Goal: Task Accomplishment & Management: Use online tool/utility

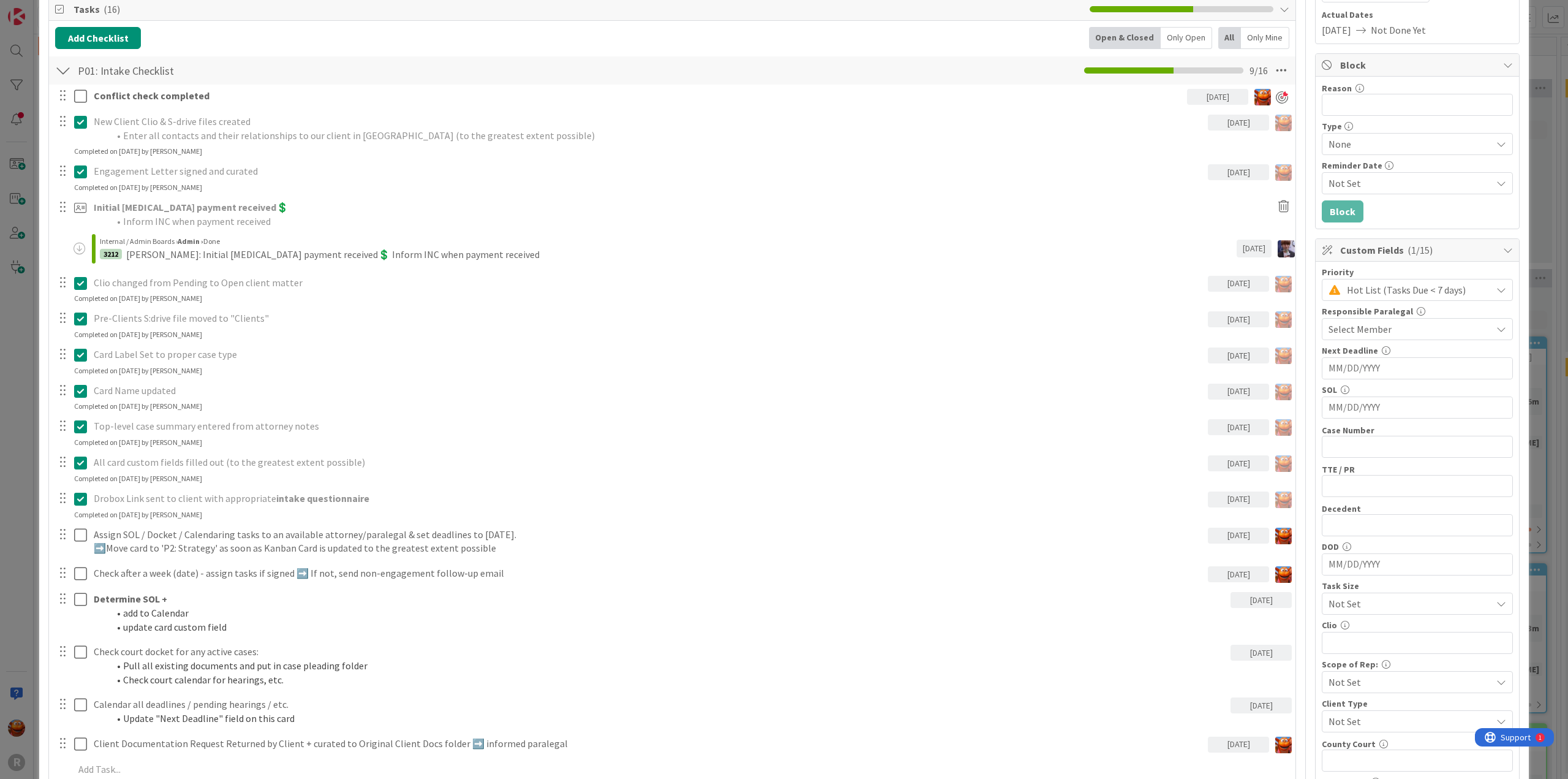
scroll to position [245, 0]
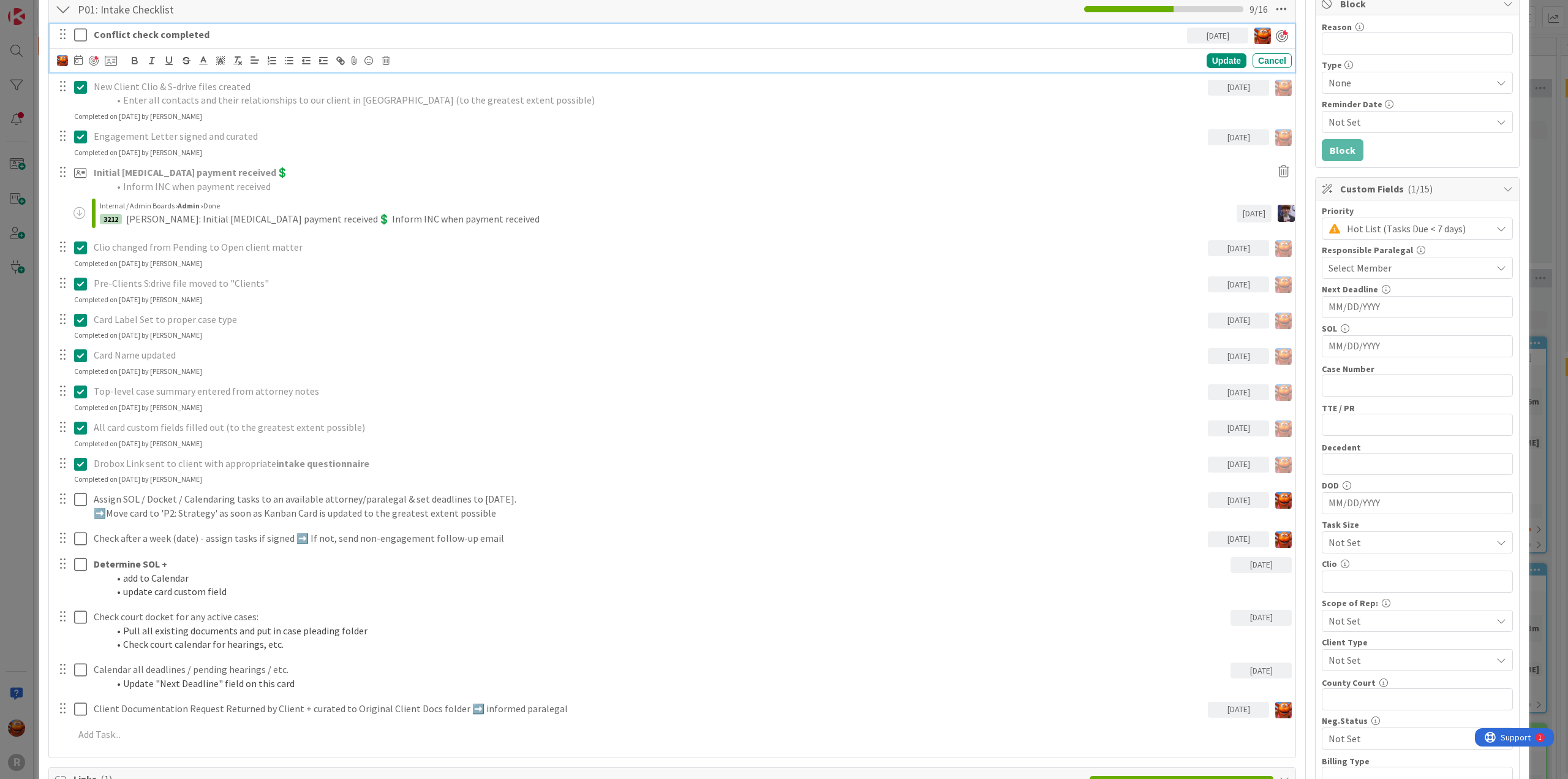
click at [82, 32] on icon at bounding box center [80, 34] width 13 height 15
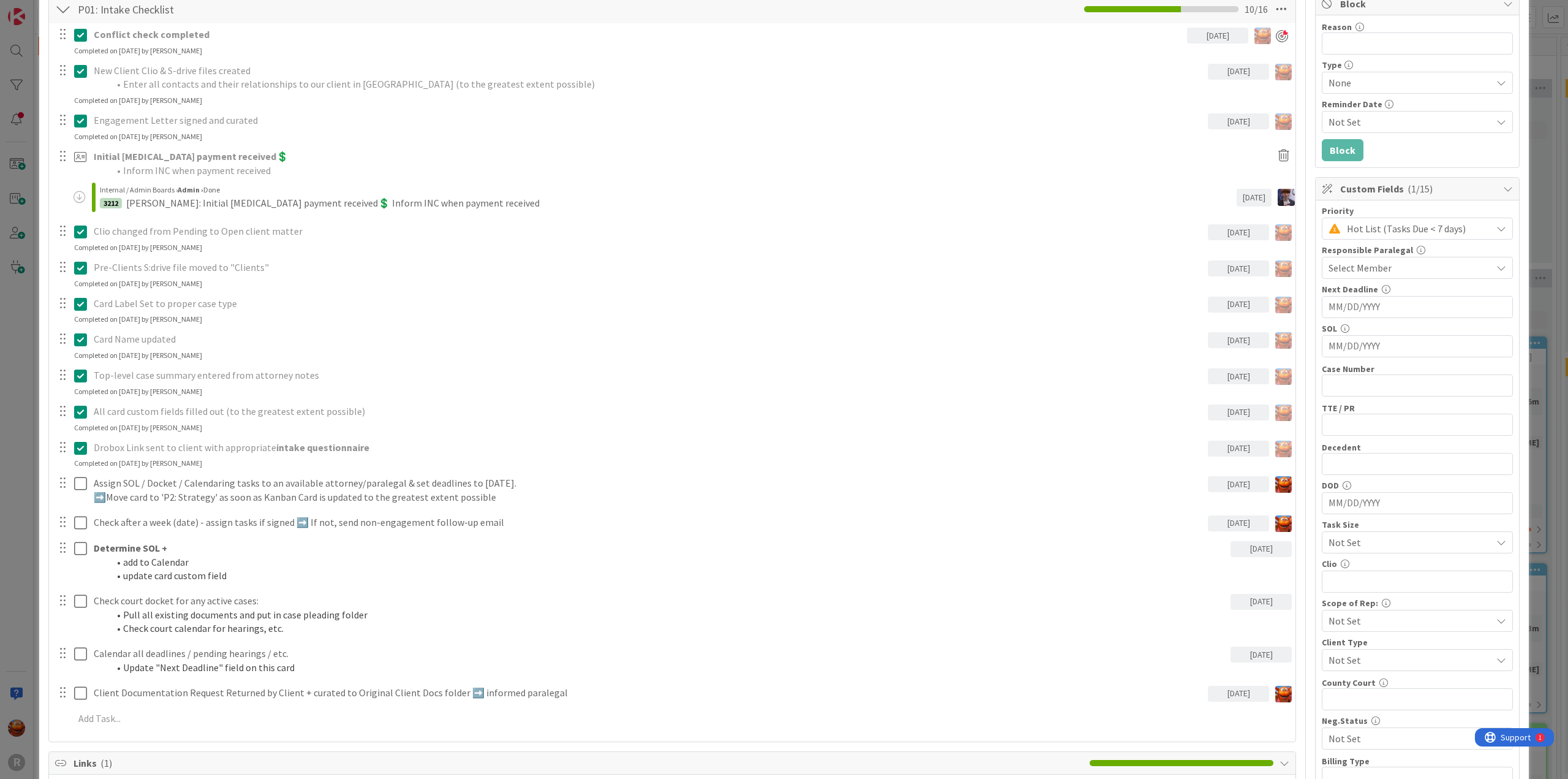
scroll to position [368, 0]
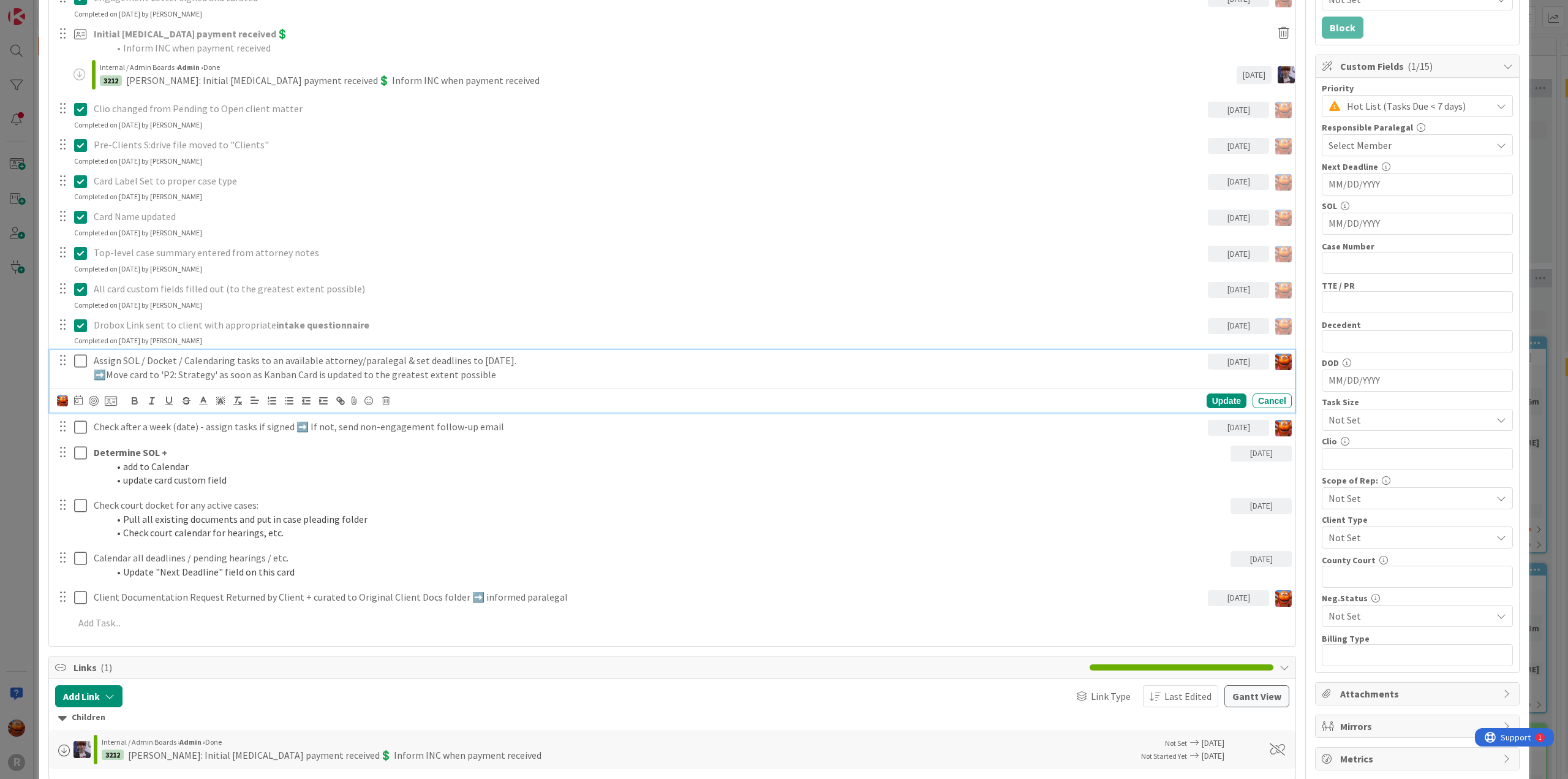
click at [138, 361] on p "Assign SOL / Docket / Calendaring tasks to an available attorney/paralegal & se…" at bounding box center [648, 360] width 1109 height 14
click at [97, 399] on div at bounding box center [94, 401] width 10 height 10
click at [1, 323] on div "ID 3206 Litigation Matter Workflow (FL2) Intake In Progress Title 14 / 128 [PER…" at bounding box center [784, 390] width 1568 height 779
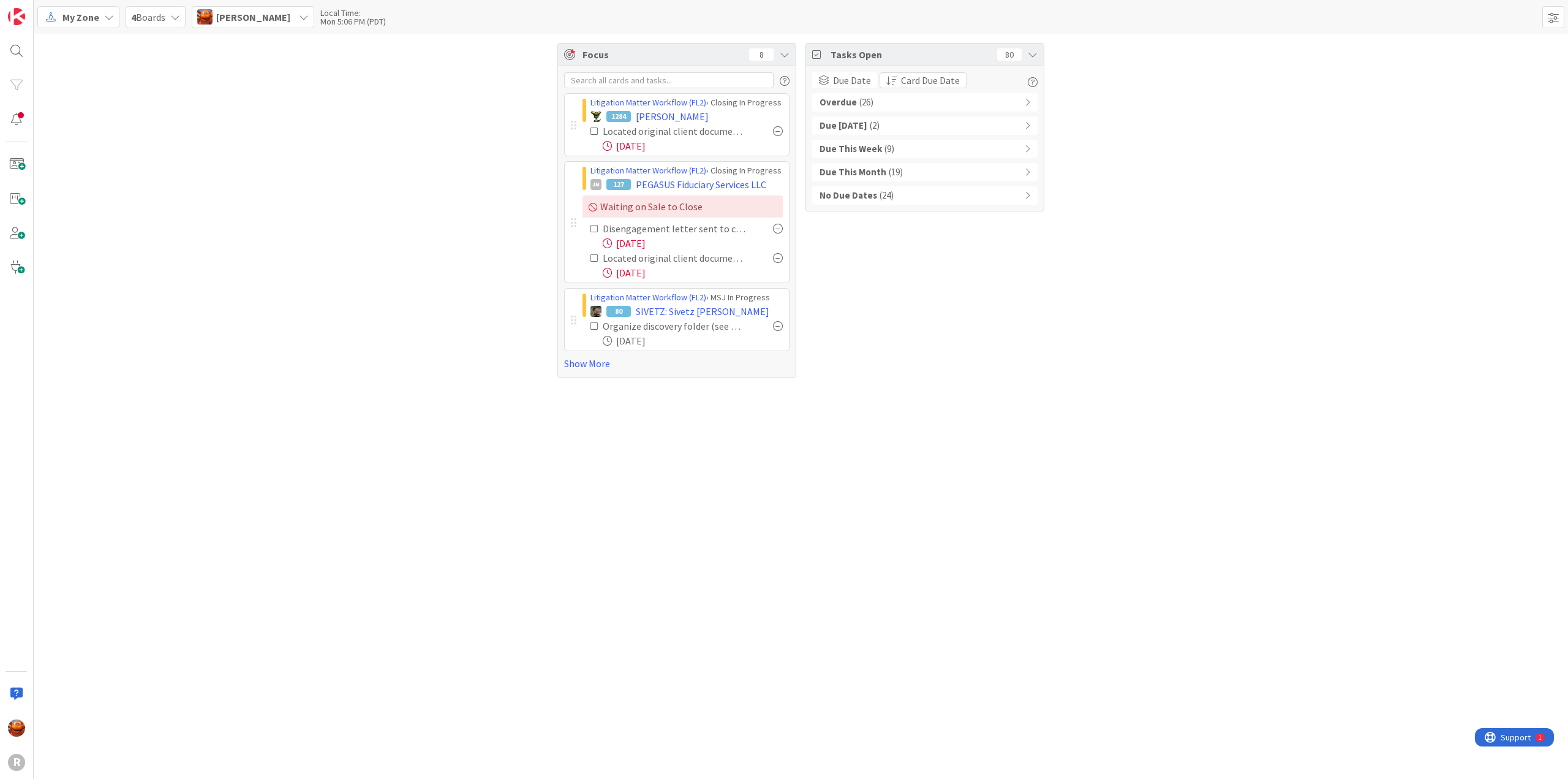
click at [75, 16] on span "My Zone" at bounding box center [80, 17] width 36 height 15
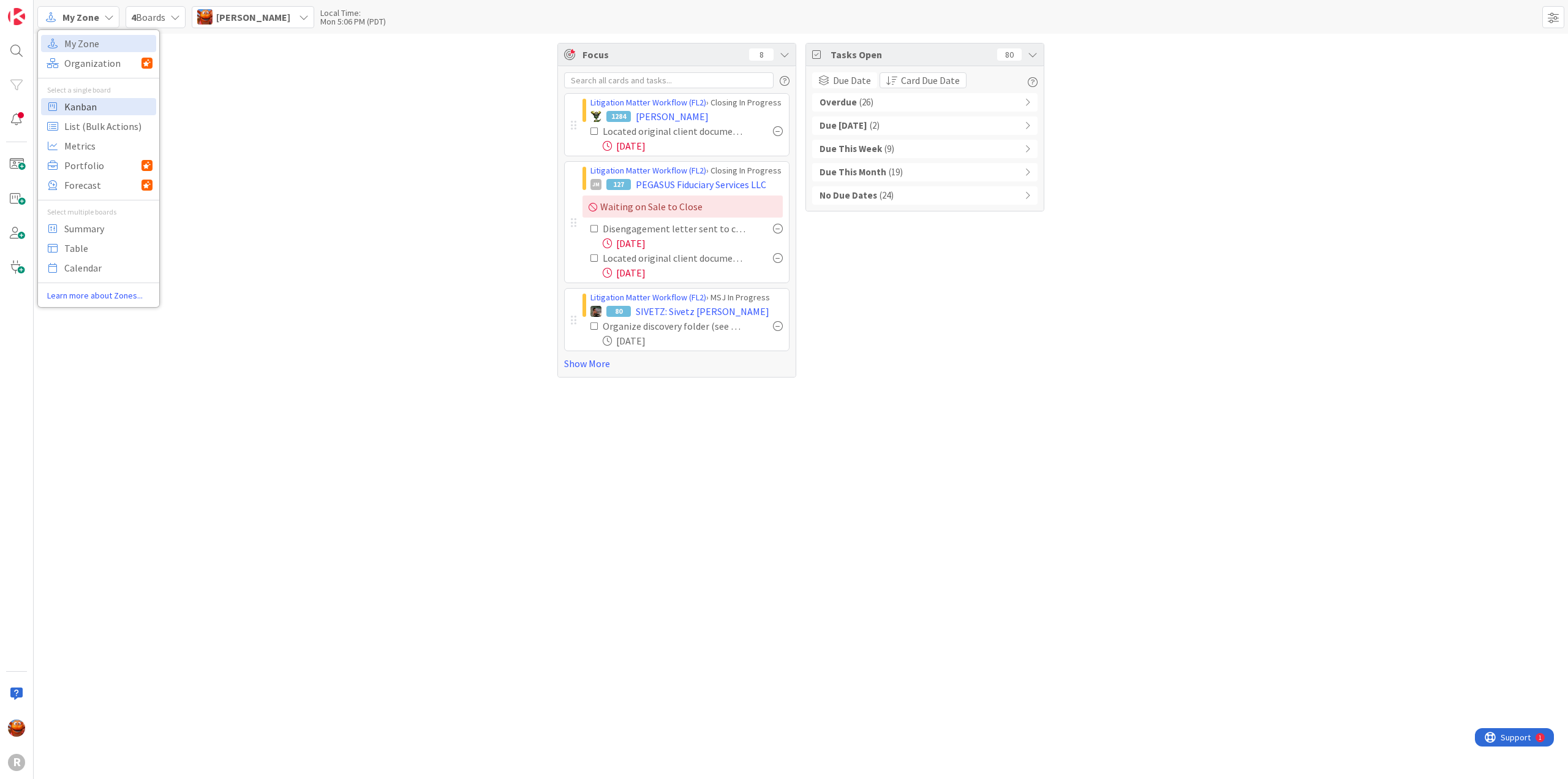
click at [79, 109] on span "Kanban" at bounding box center [109, 106] width 88 height 19
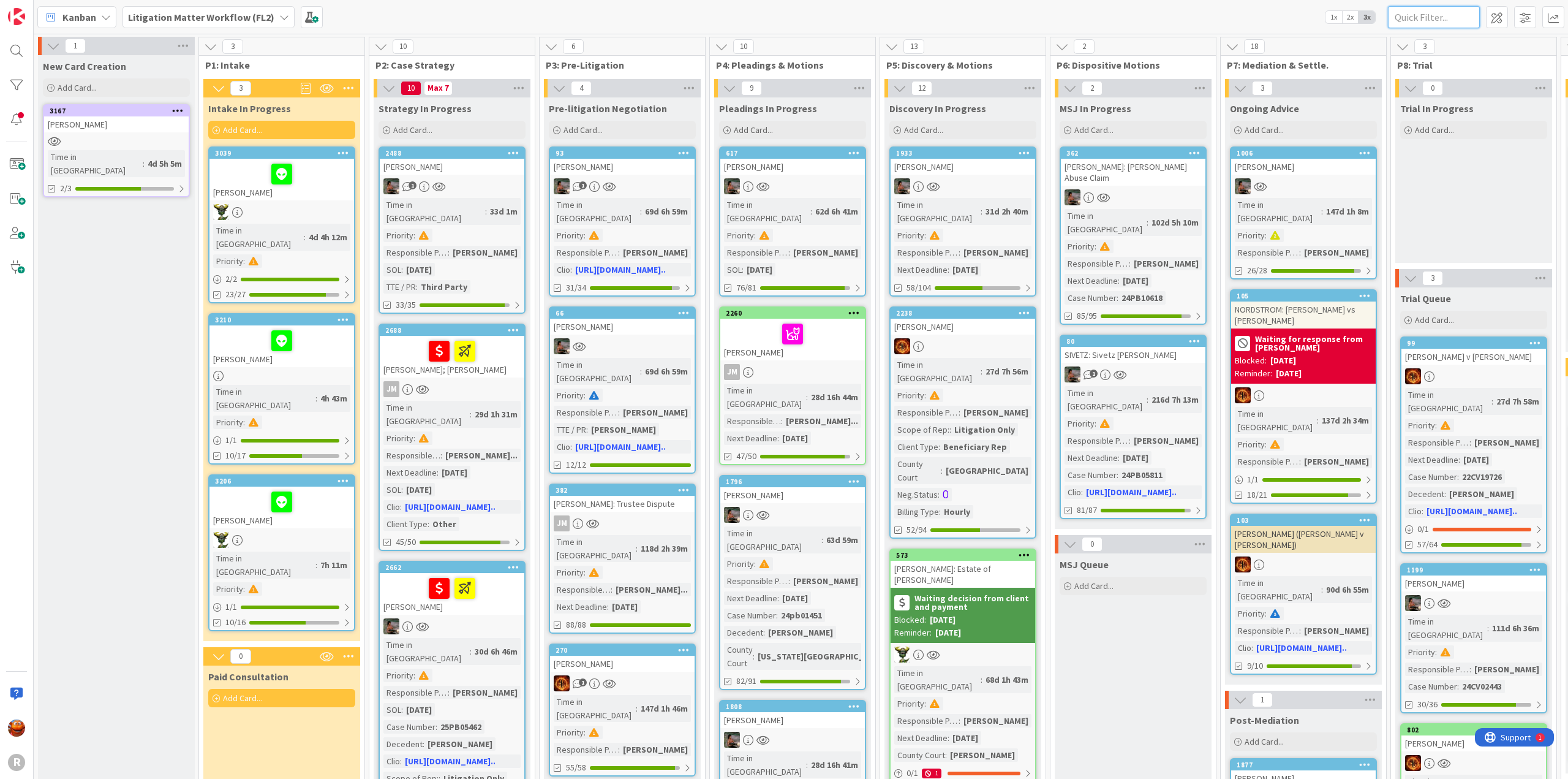
click at [1448, 17] on input "text" at bounding box center [1434, 17] width 92 height 22
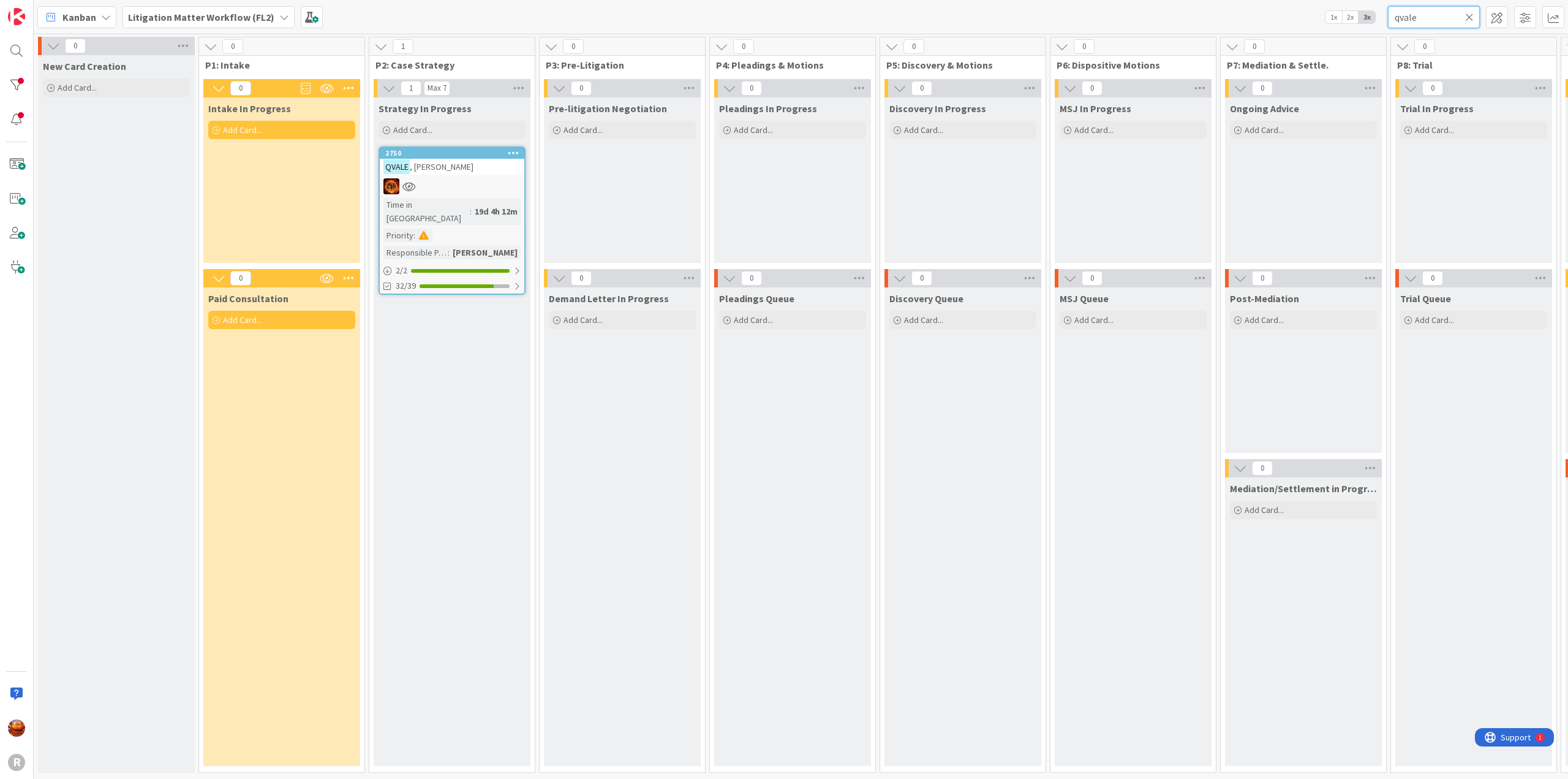
type input "qvale"
click at [476, 184] on div at bounding box center [451, 186] width 144 height 16
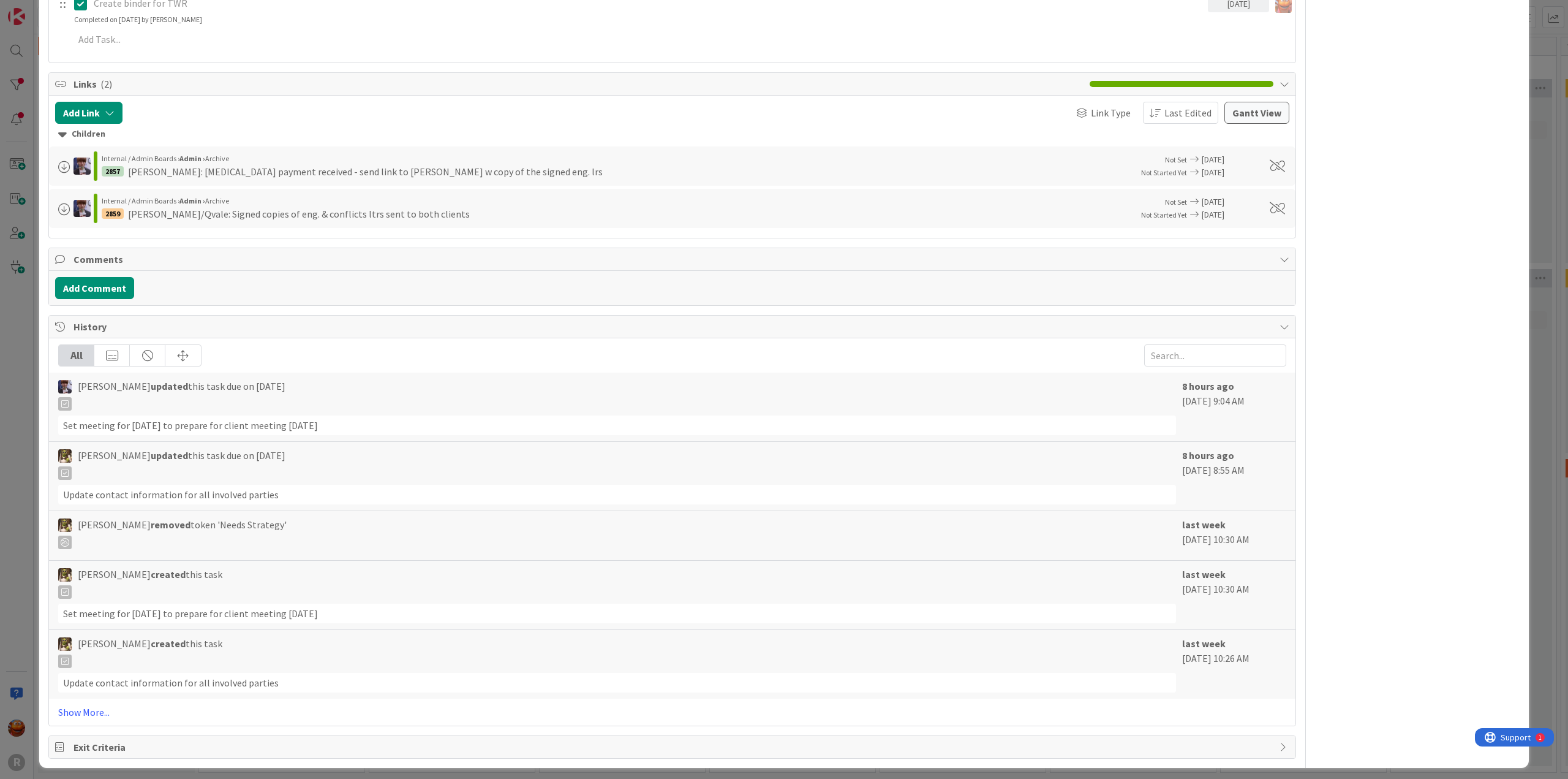
scroll to position [1449, 0]
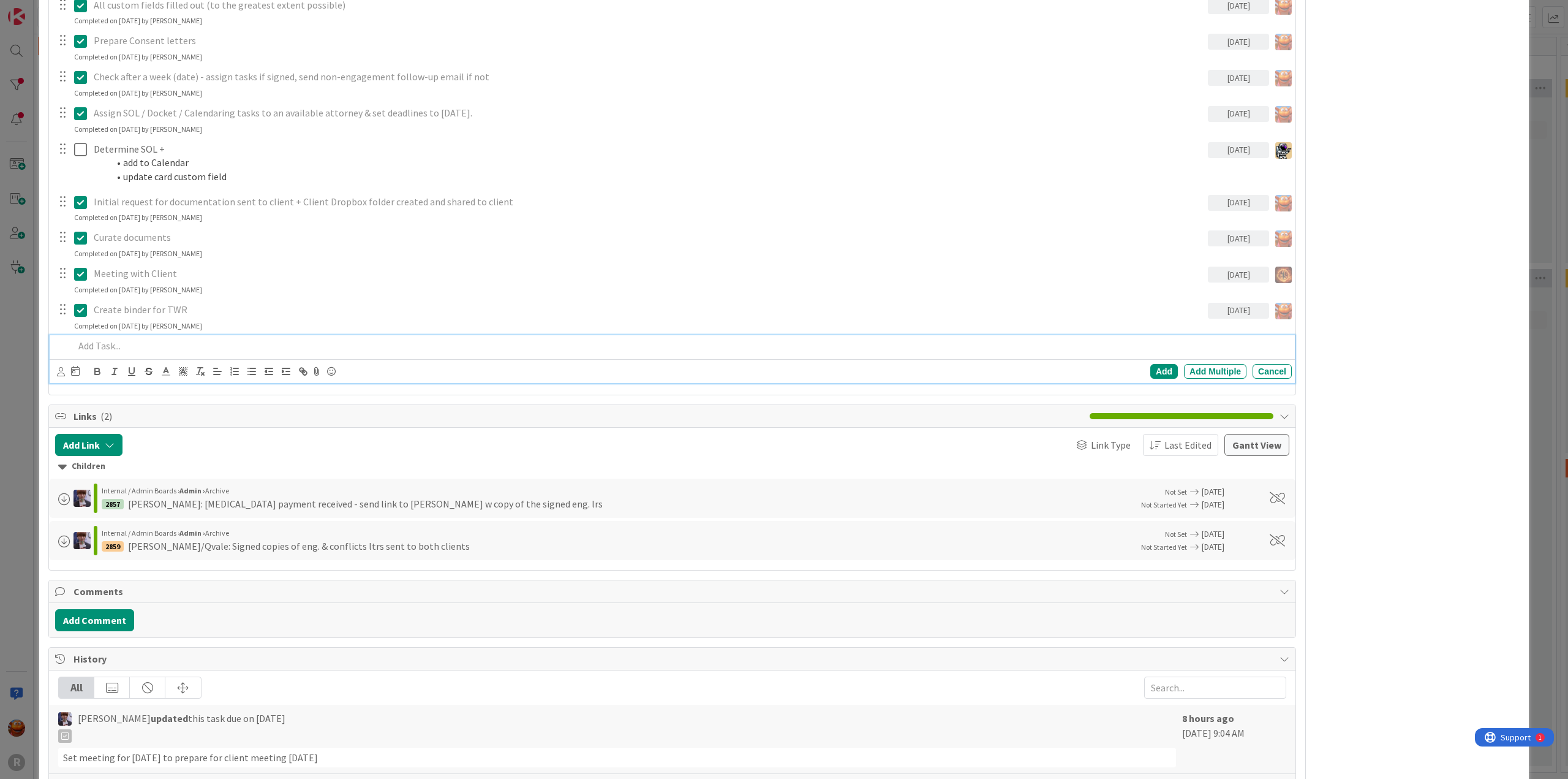
click at [141, 336] on div at bounding box center [681, 346] width 1223 height 22
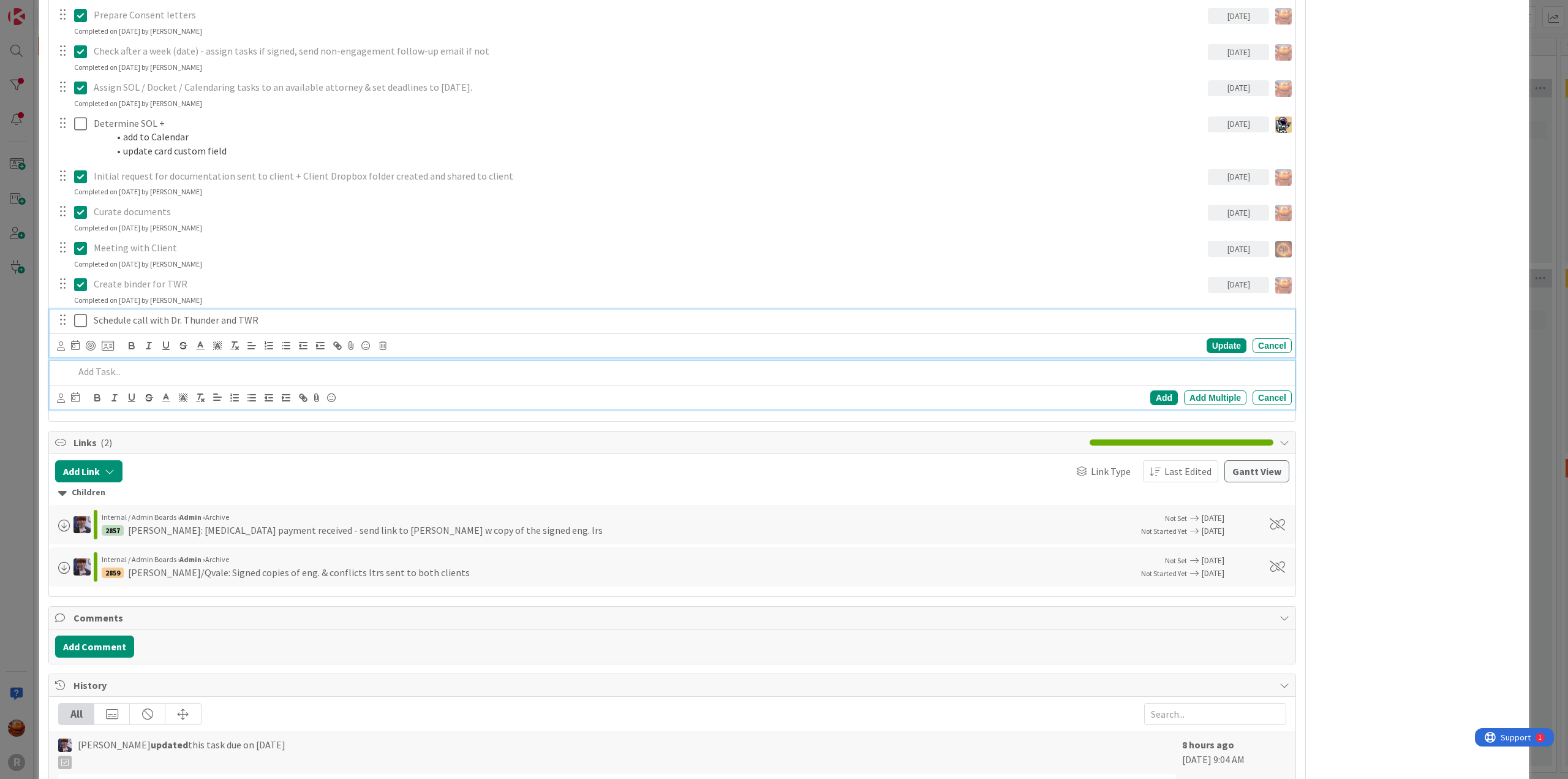
click at [148, 316] on div "Schedule call with Dr. Thunder and TWR Update Cancel" at bounding box center [673, 333] width 1245 height 48
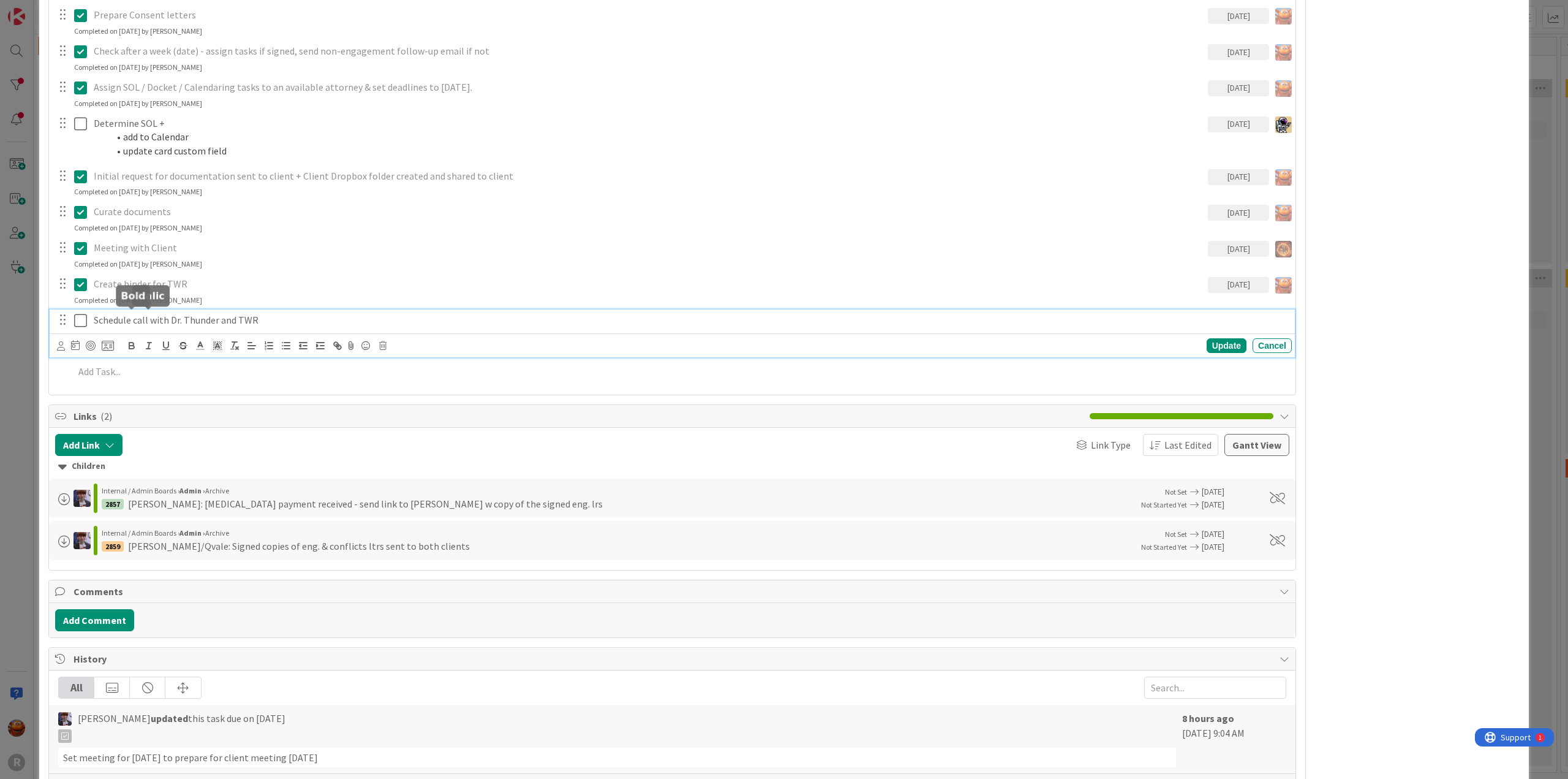
scroll to position [1501, 0]
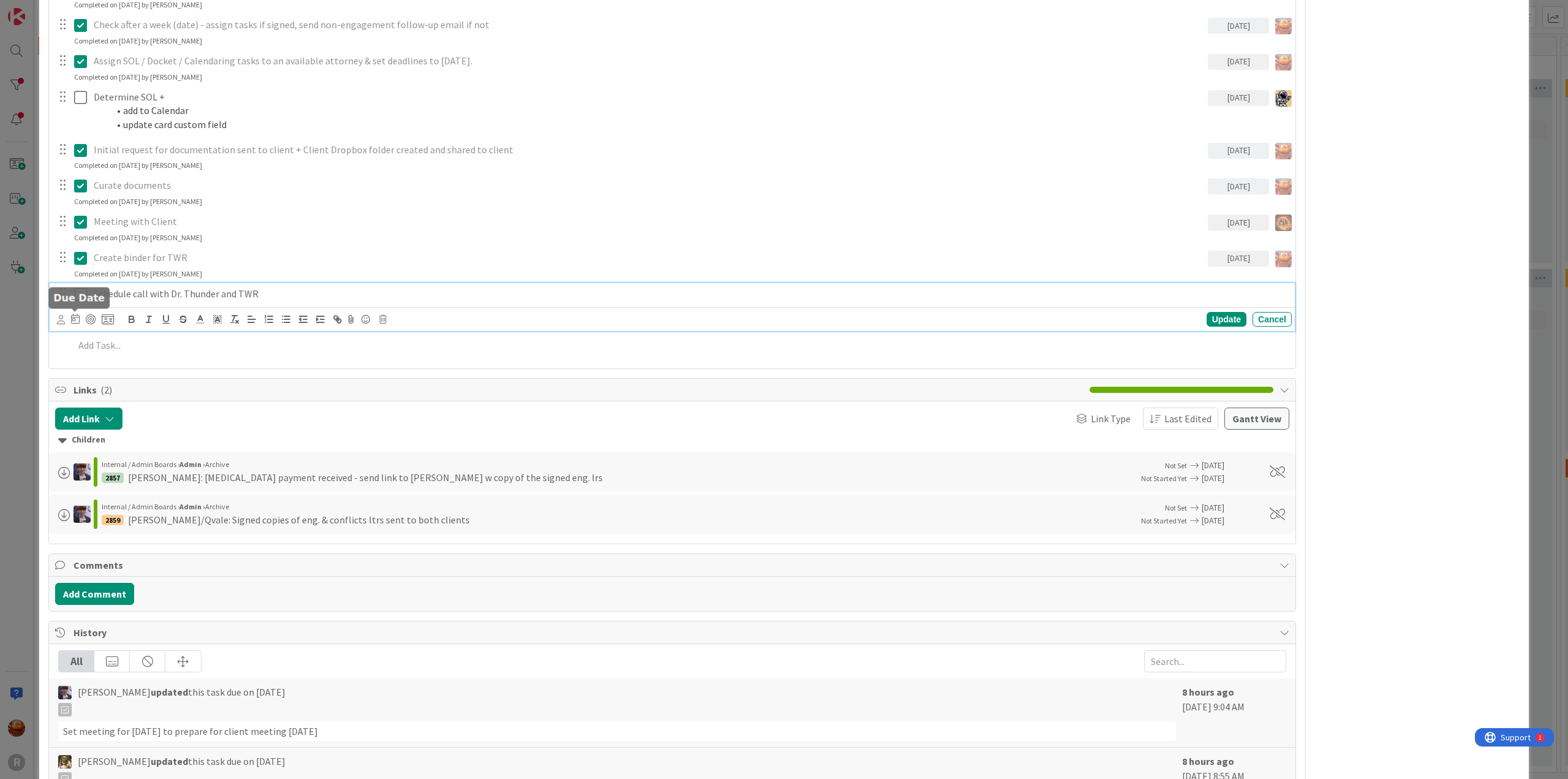
click at [65, 319] on div at bounding box center [85, 319] width 57 height 15
click at [60, 316] on icon at bounding box center [61, 319] width 8 height 9
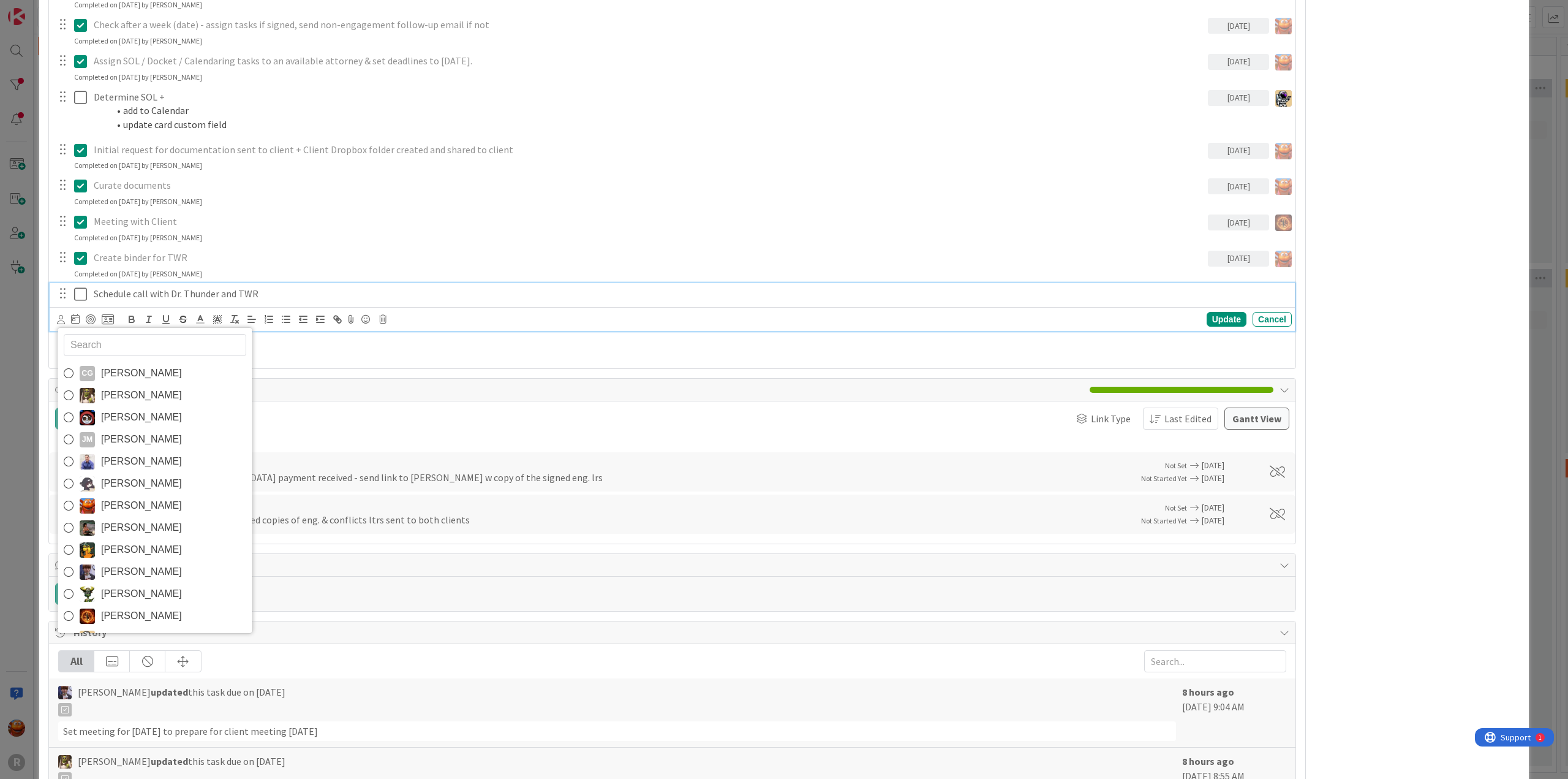
click at [124, 508] on span "[PERSON_NAME]" at bounding box center [141, 505] width 80 height 19
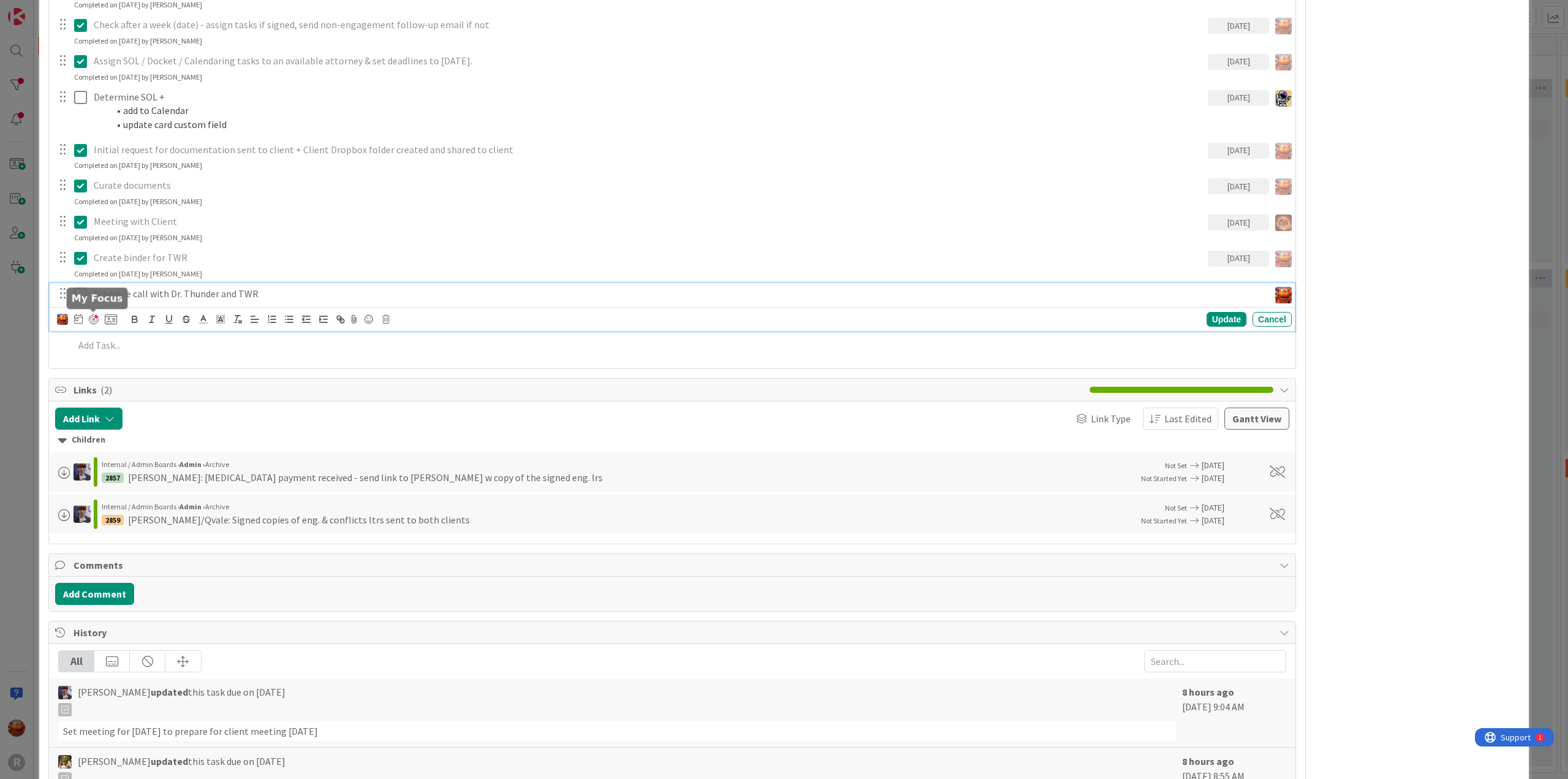
click at [95, 316] on div at bounding box center [94, 319] width 10 height 10
click at [38, 310] on div "ID 2750 Litigation Matter Workflow (FL2) Strategy In Progress Title 13 / 128 QV…" at bounding box center [784, 390] width 1568 height 779
